Goal: Task Accomplishment & Management: Manage account settings

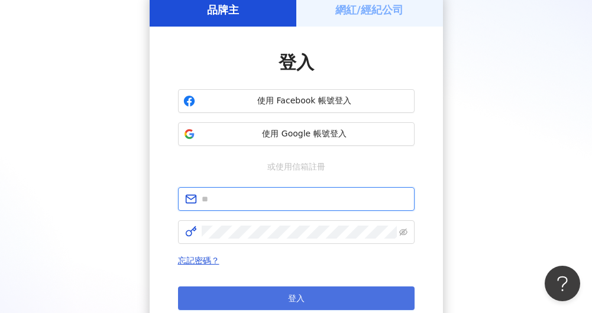
type input "**********"
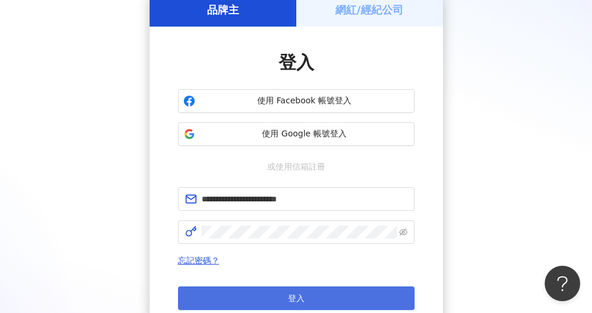
click at [300, 296] on span "登入" at bounding box center [296, 298] width 17 height 9
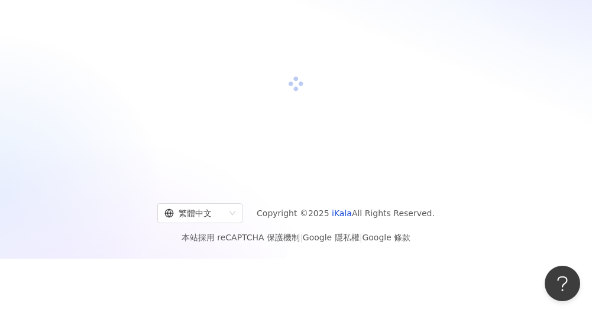
scroll to position [59, 0]
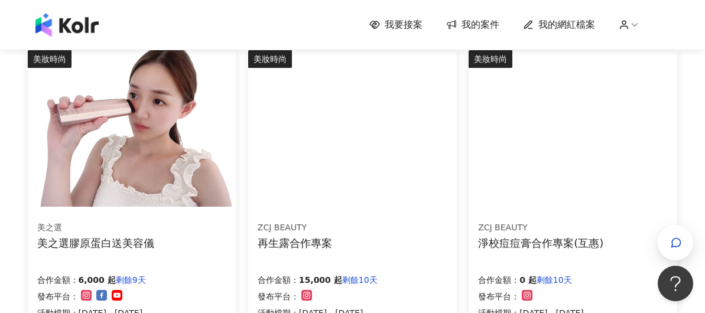
scroll to position [827, 0]
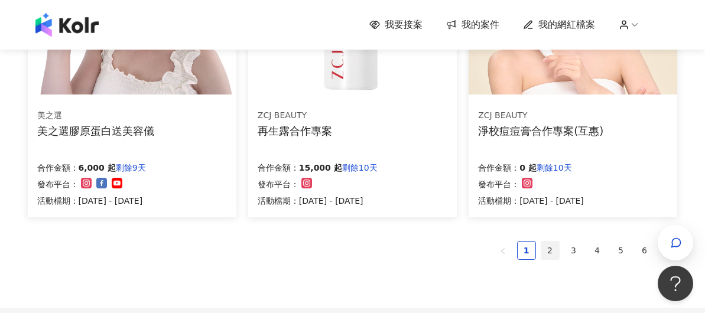
click at [543, 252] on link "2" at bounding box center [550, 251] width 18 height 18
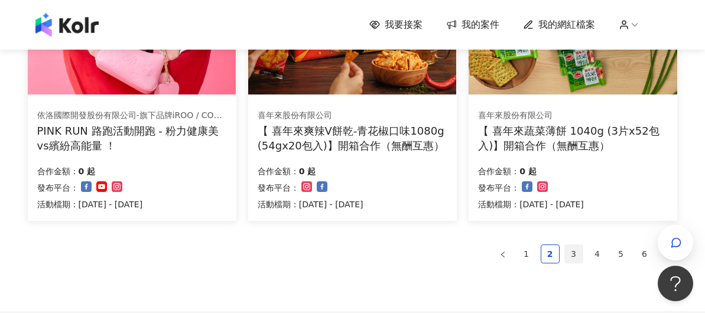
click at [569, 251] on link "3" at bounding box center [574, 254] width 18 height 18
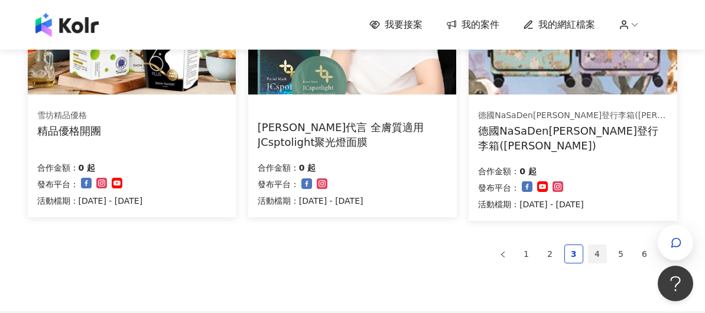
click at [591, 251] on link "4" at bounding box center [598, 254] width 18 height 18
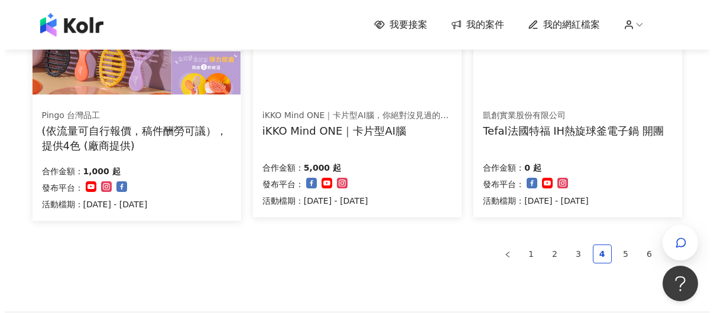
scroll to position [709, 0]
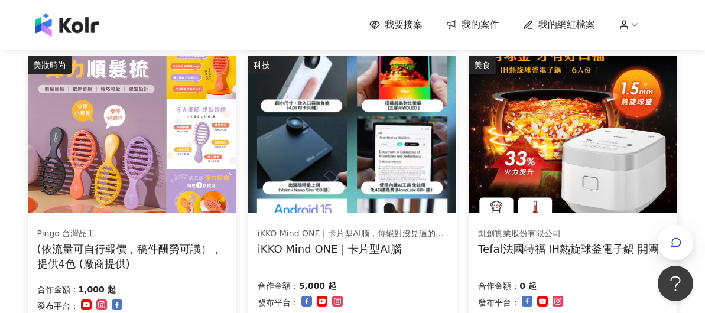
drag, startPoint x: 371, startPoint y: 250, endPoint x: 333, endPoint y: 251, distance: 38.4
click at [333, 251] on div "iKKO Mind ONE｜卡片型AI腦" at bounding box center [352, 249] width 189 height 15
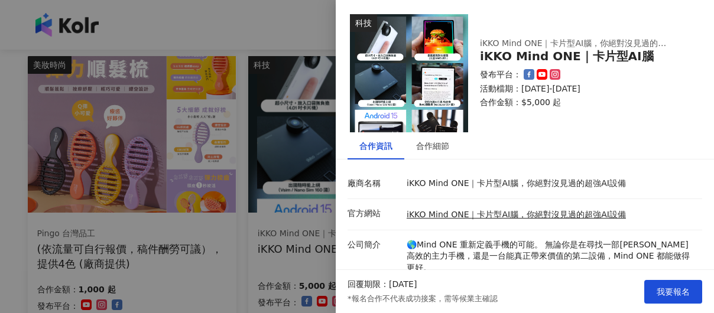
scroll to position [59, 0]
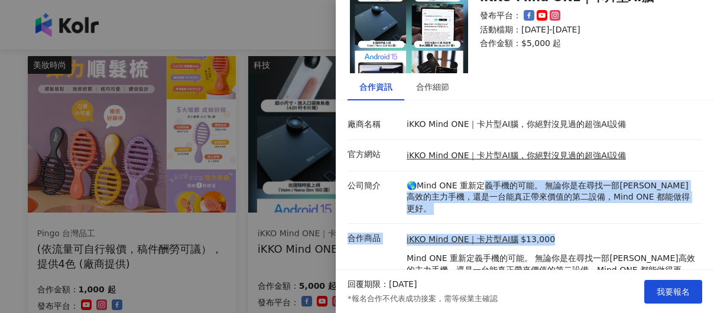
drag, startPoint x: 485, startPoint y: 187, endPoint x: 628, endPoint y: 232, distance: 150.1
click at [591, 229] on div "廠商名稱 iKKO Mind ONE｜卡片型AI腦，你絕對沒見過的超強AI設備 官方網站 iKKO Mind ONE｜卡片型AI腦，你絕對沒見過的超強AI設備…" at bounding box center [525, 218] width 355 height 216
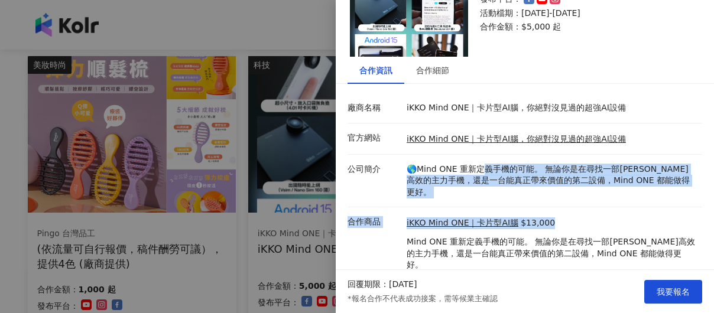
scroll to position [92, 0]
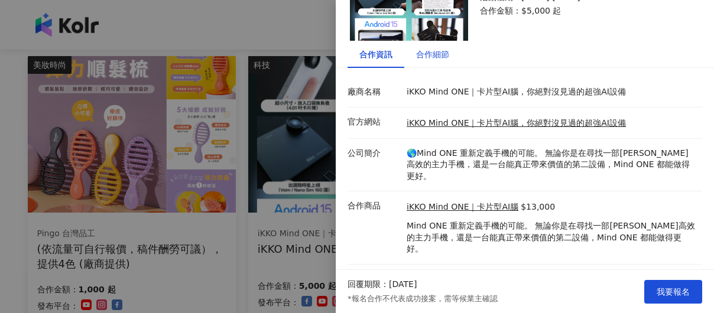
click at [439, 60] on div "合作細節" at bounding box center [432, 54] width 33 height 13
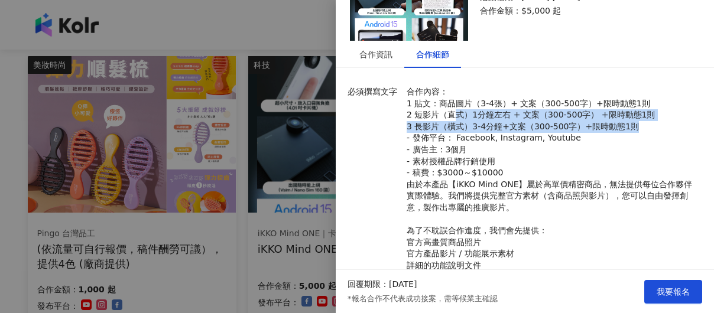
drag, startPoint x: 456, startPoint y: 118, endPoint x: 647, endPoint y: 122, distance: 190.9
click at [591, 122] on p "合作內容： 1 貼文：商品圖片（3-4張）+ 文案（300-500字）+限時動態1則 2 短影片（直式）1分鐘左右 + 文案（300-500字） +限時動態1…" at bounding box center [552, 190] width 290 height 209
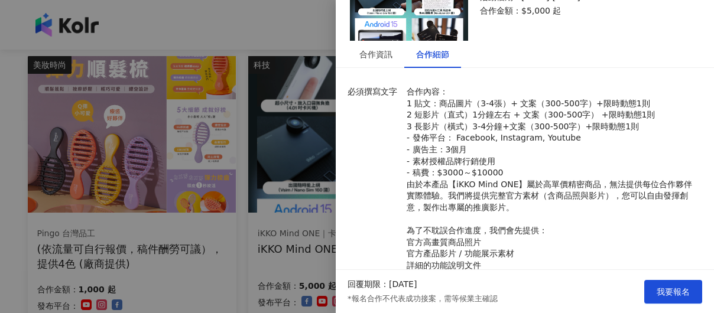
click at [591, 159] on p "合作內容： 1 貼文：商品圖片（3-4張）+ 文案（300-500字）+限時動態1則 2 短影片（直式）1分鐘左右 + 文案（300-500字） +限時動態1…" at bounding box center [552, 190] width 290 height 209
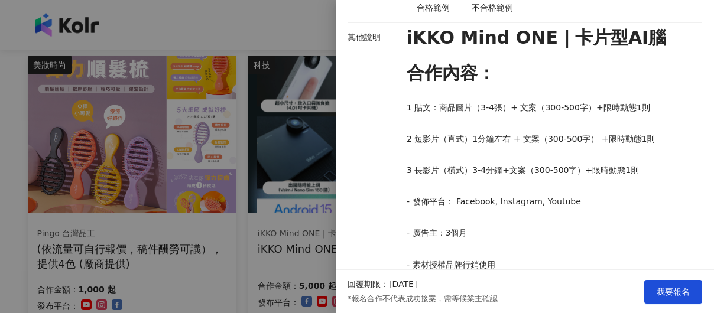
scroll to position [860, 0]
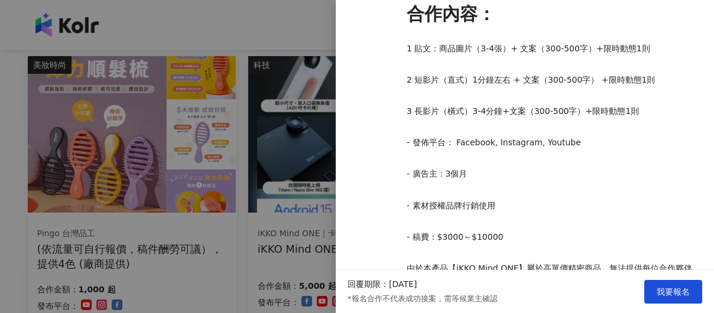
click at [274, 198] on div at bounding box center [357, 156] width 714 height 313
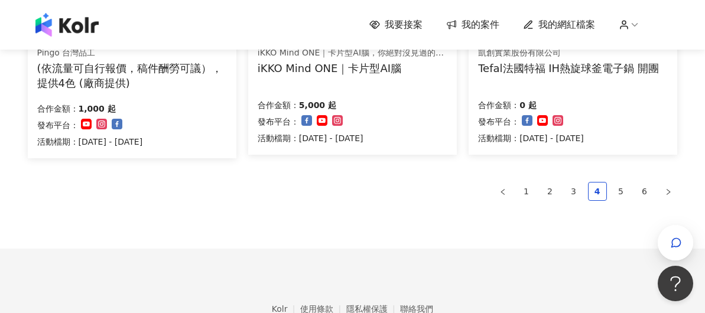
scroll to position [956, 0]
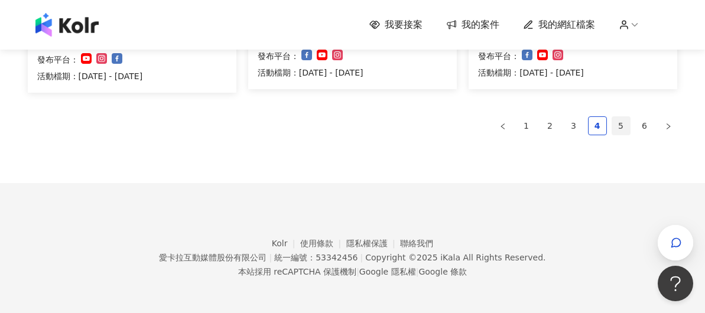
click at [591, 122] on link "5" at bounding box center [621, 126] width 18 height 18
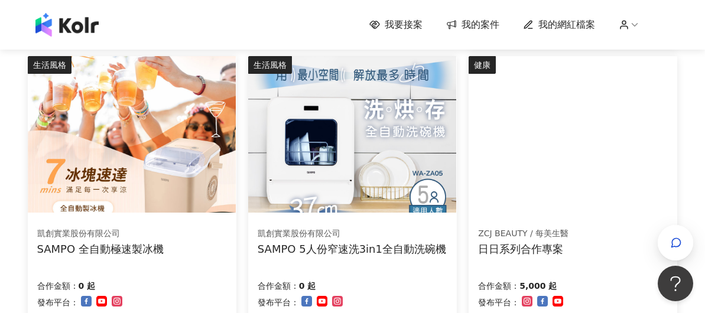
scroll to position [834, 0]
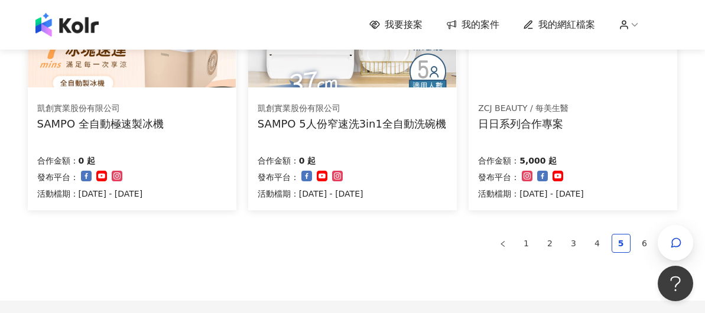
click at [572, 27] on span "我的網紅檔案" at bounding box center [566, 24] width 57 height 13
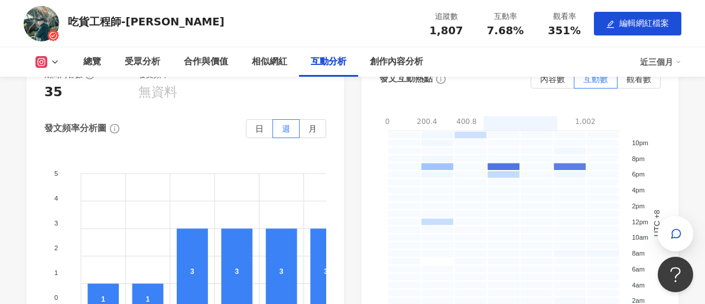
scroll to position [2630, 0]
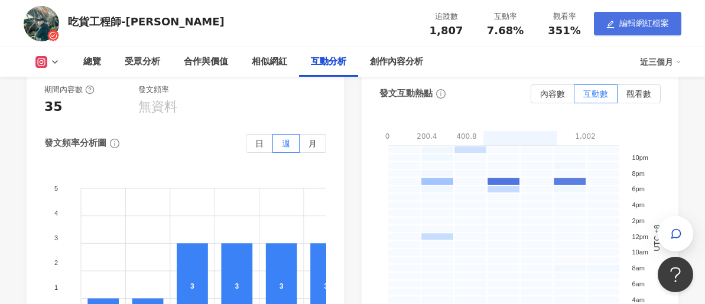
click at [591, 21] on span "編輯網紅檔案" at bounding box center [644, 22] width 50 height 9
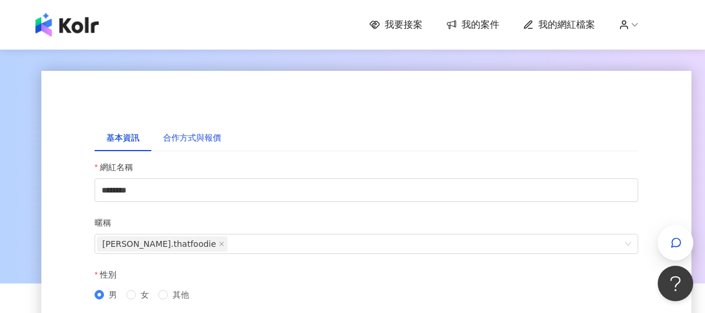
click at [189, 133] on div "合作方式與報價" at bounding box center [192, 137] width 58 height 13
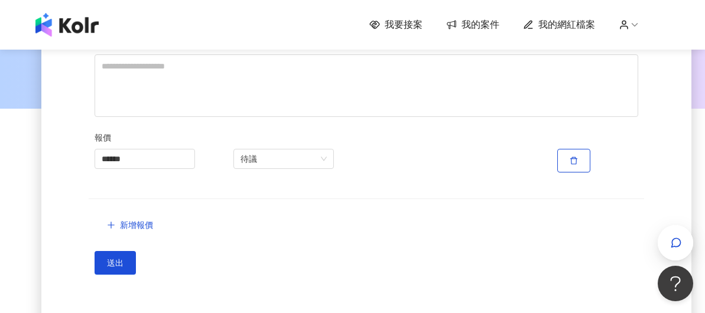
scroll to position [296, 0]
